Goal: Book appointment/travel/reservation

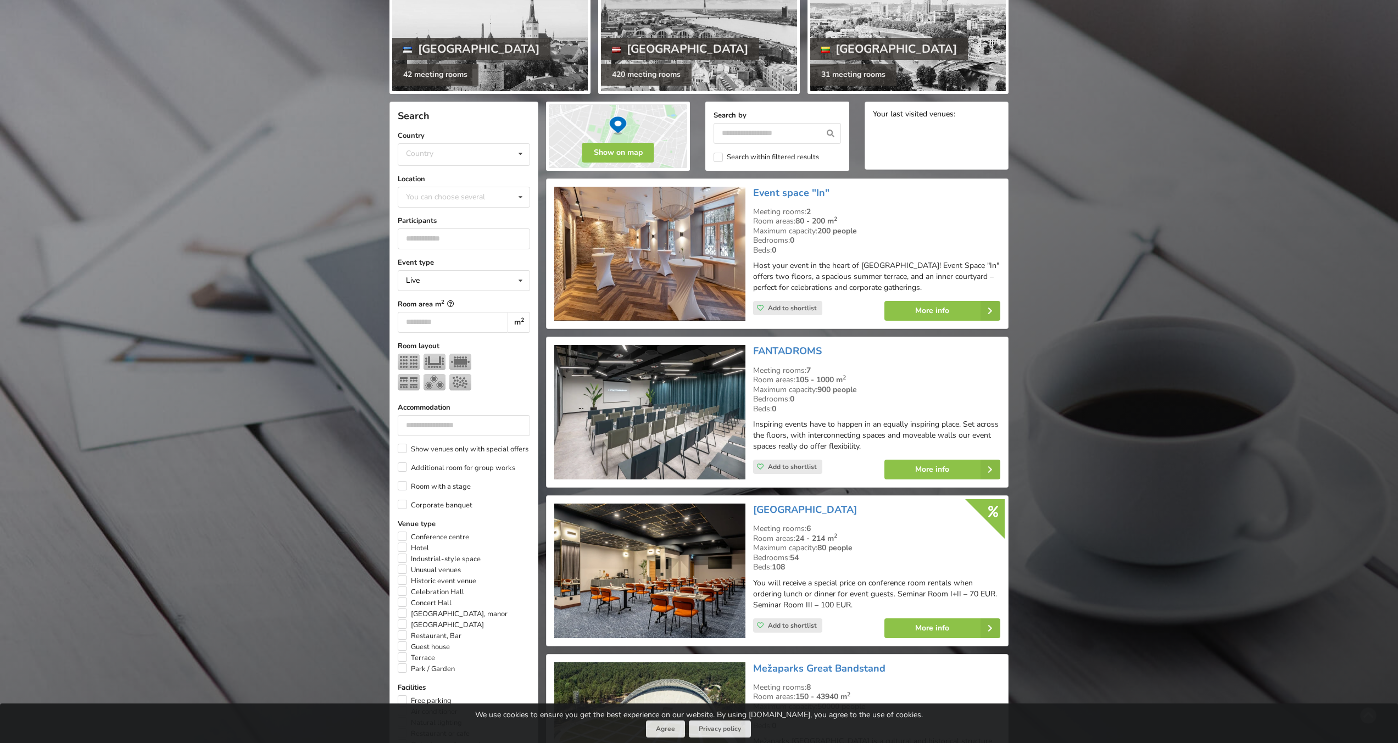
scroll to position [154, 0]
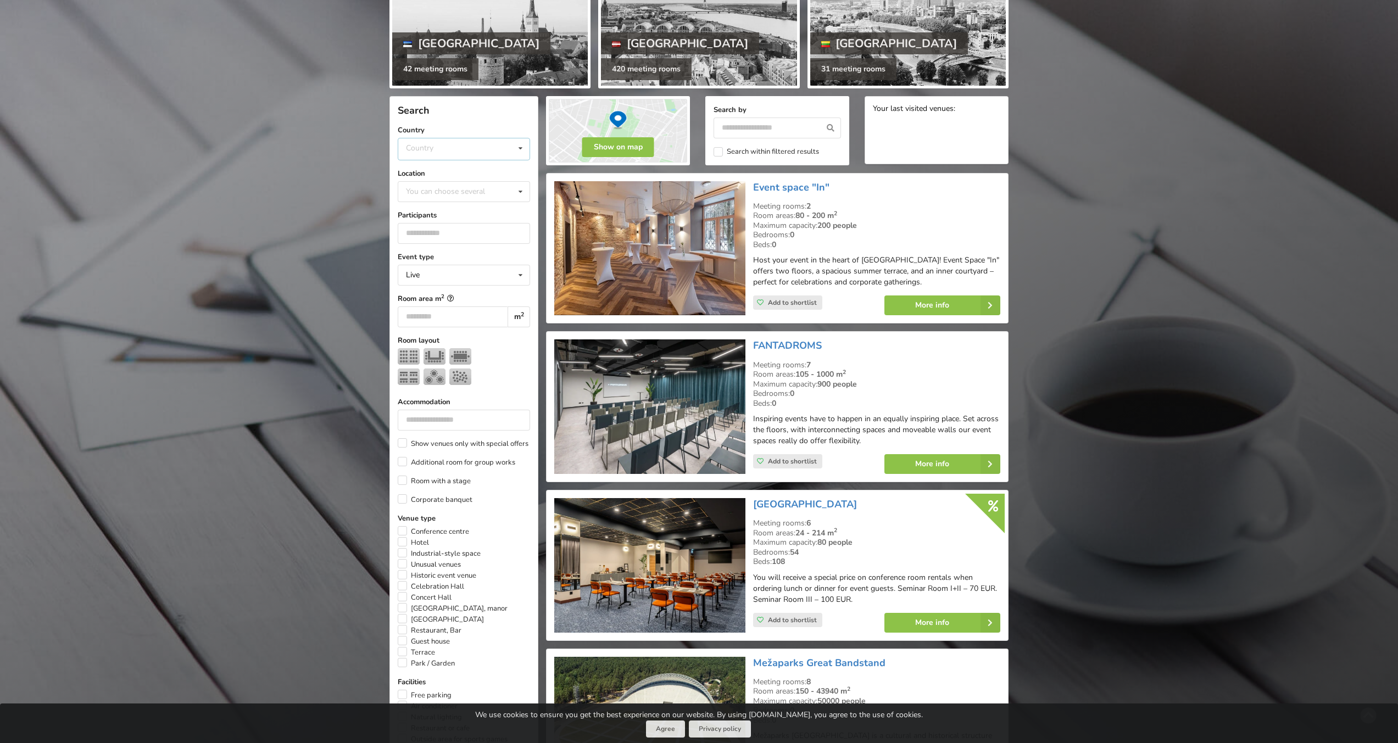
click at [483, 143] on div "Country [GEOGRAPHIC_DATA] [GEOGRAPHIC_DATA] [GEOGRAPHIC_DATA]" at bounding box center [464, 149] width 132 height 23
click at [448, 213] on div "[GEOGRAPHIC_DATA]" at bounding box center [463, 210] width 131 height 20
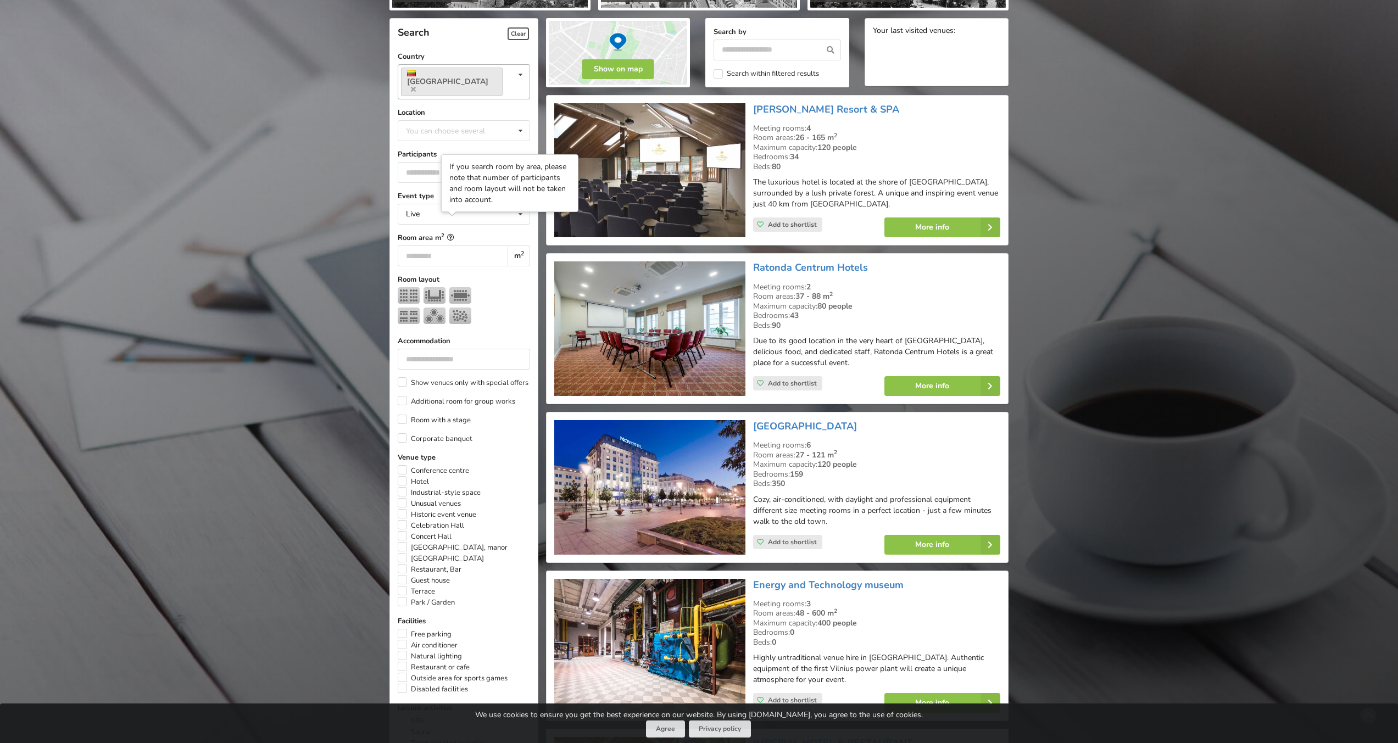
scroll to position [246, 0]
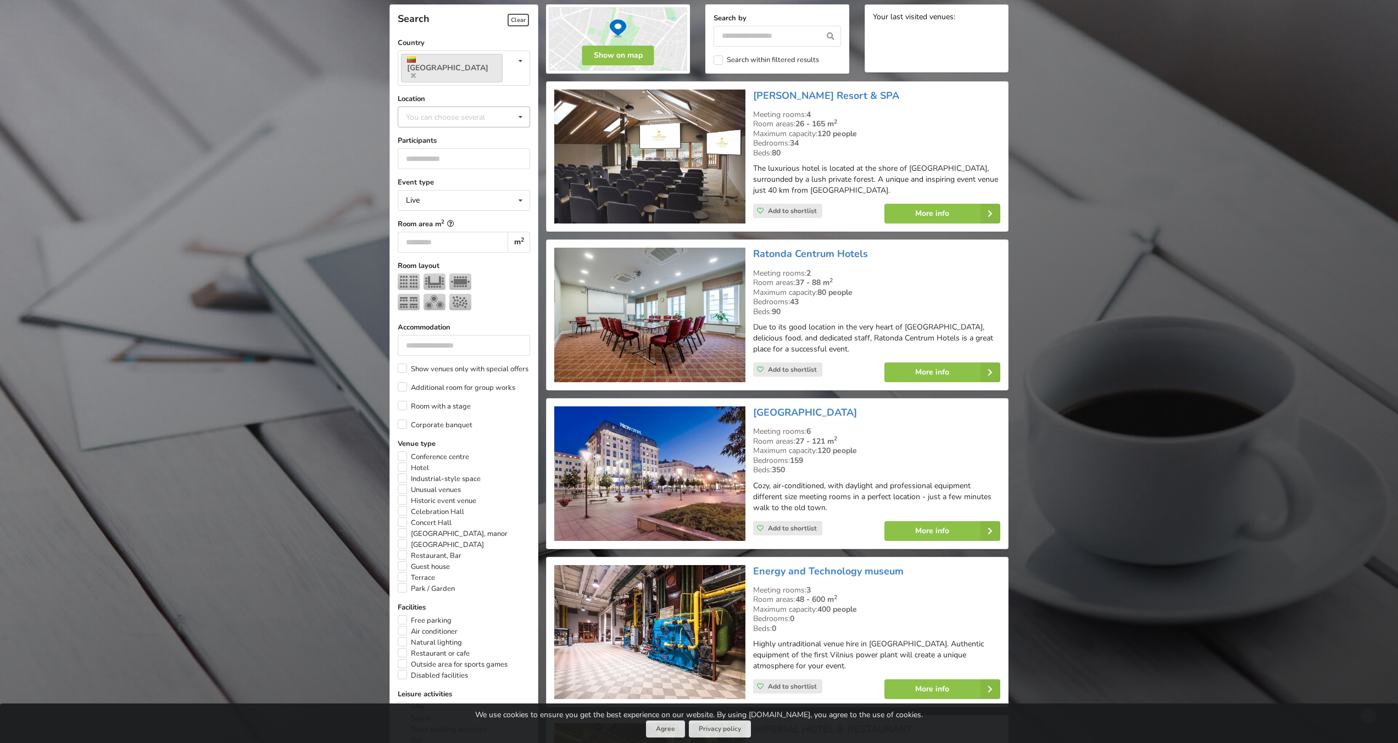
click at [478, 110] on div "You can choose several" at bounding box center [456, 116] width 107 height 13
click at [477, 127] on div "[GEOGRAPHIC_DATA]" at bounding box center [463, 137] width 131 height 20
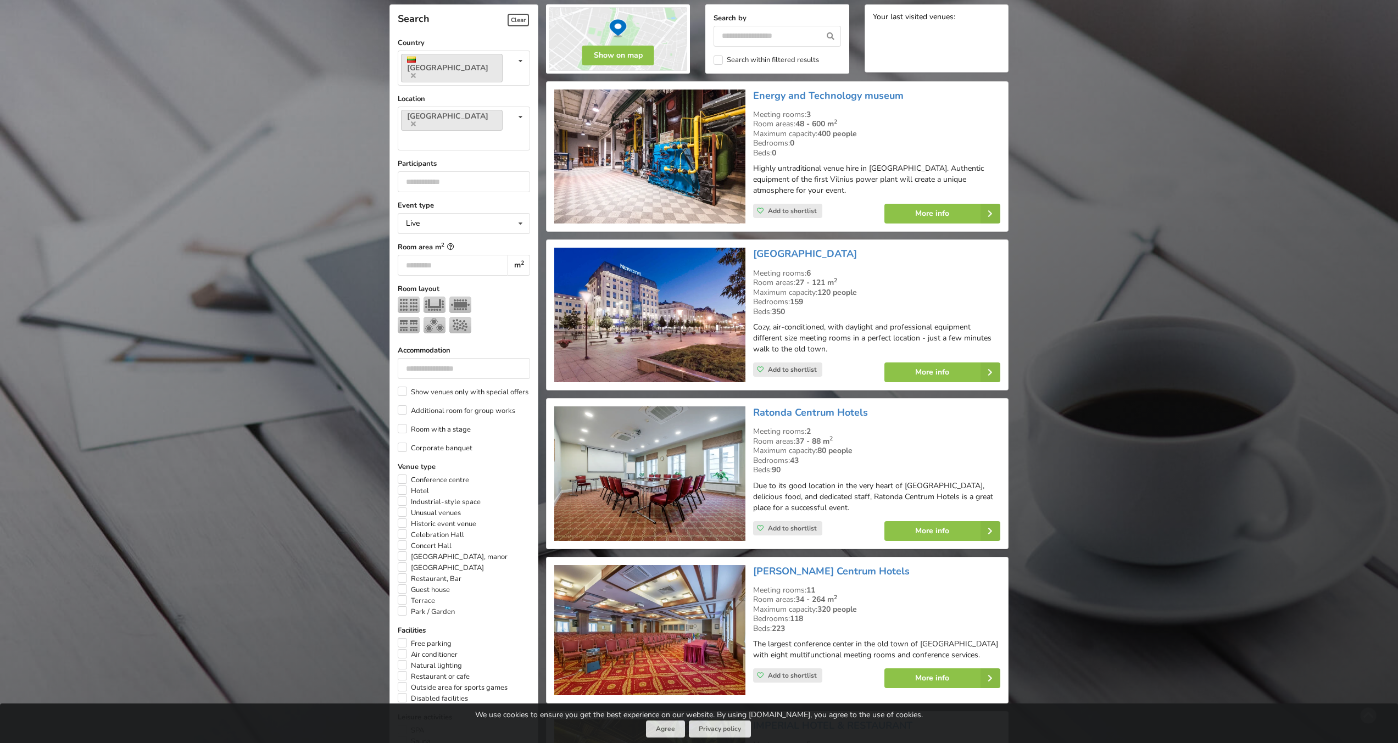
click at [1099, 201] on div "Find your perfect event space Discover. Request for proposal. Book. No commissi…" at bounding box center [699, 361] width 1398 height 1129
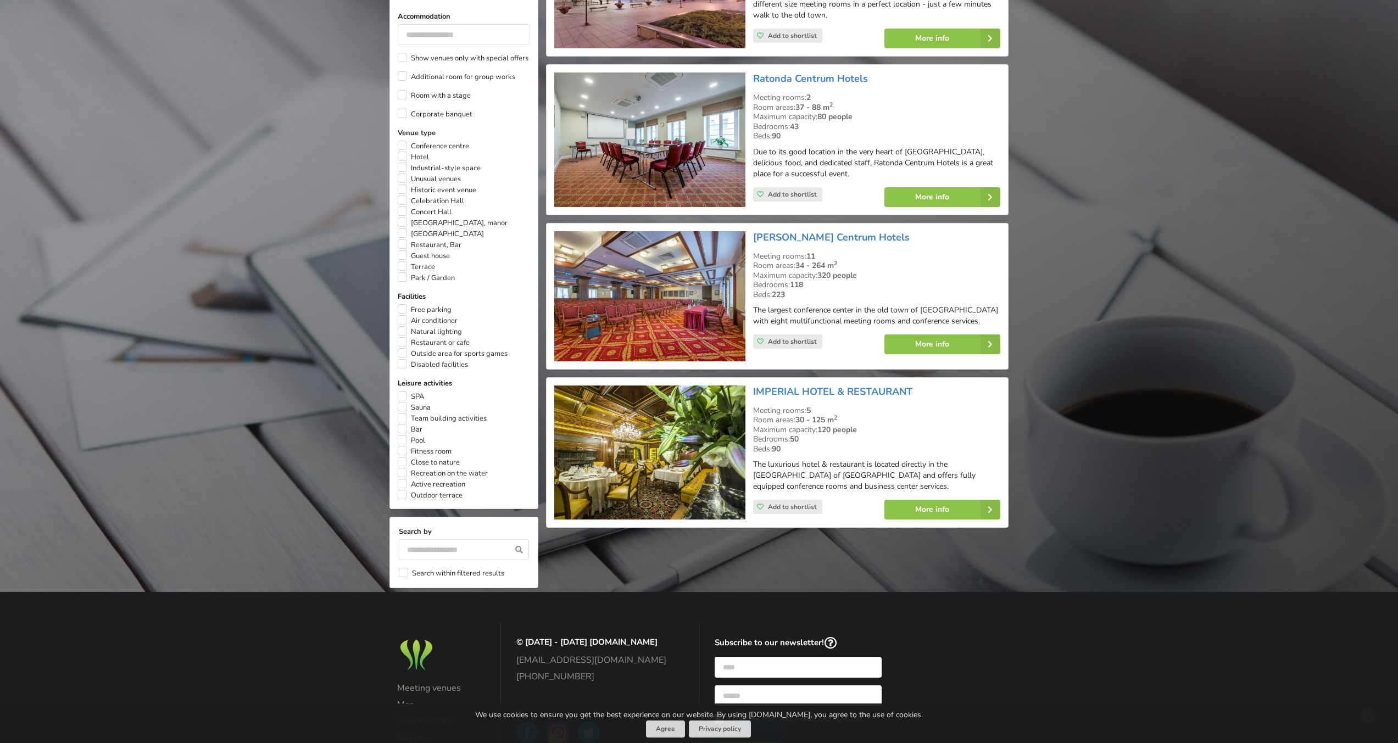
scroll to position [582, 0]
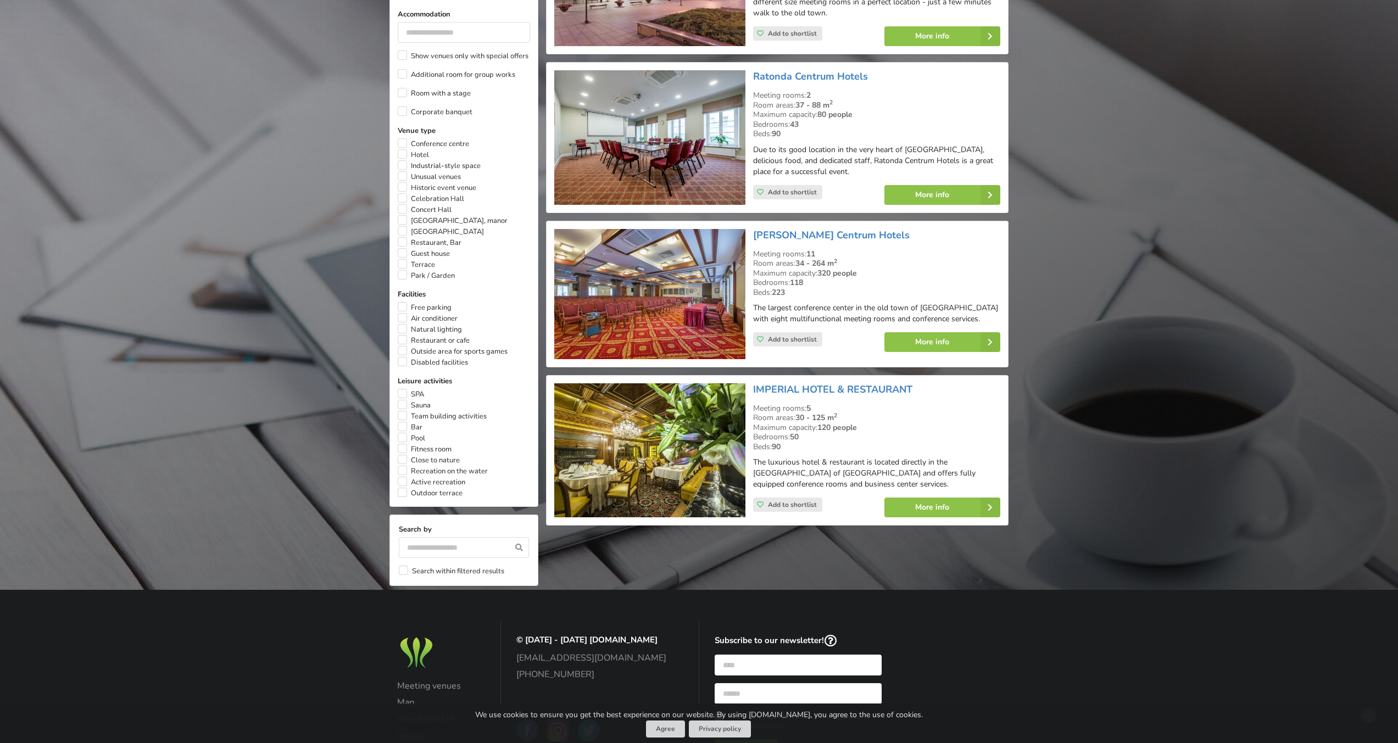
scroll to position [246, 0]
